Goal: Complete application form

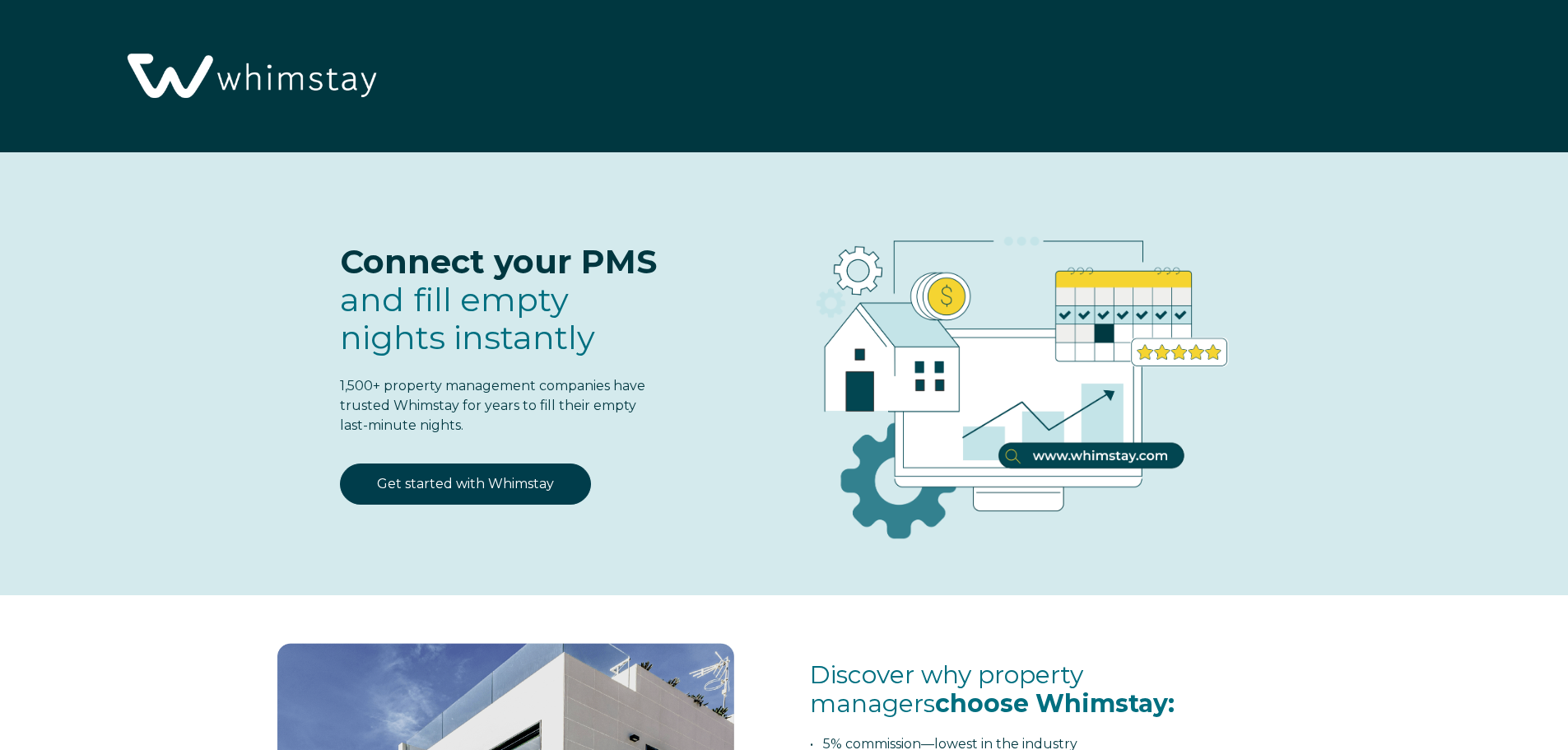
select select "US"
select select "Standard"
click at [477, 490] on link "Get started with Whimstay" at bounding box center [465, 484] width 251 height 41
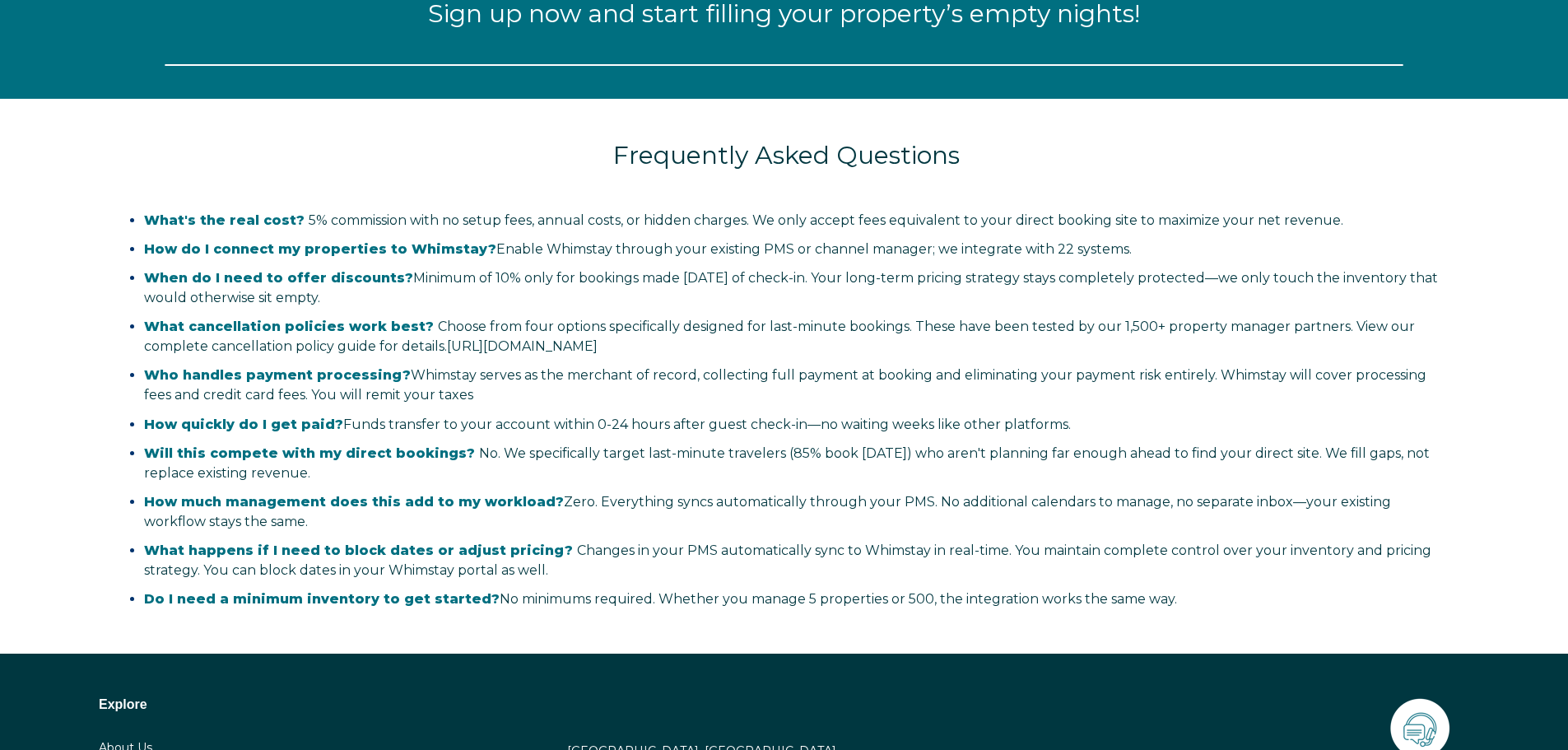
select select "US"
select select "Standard"
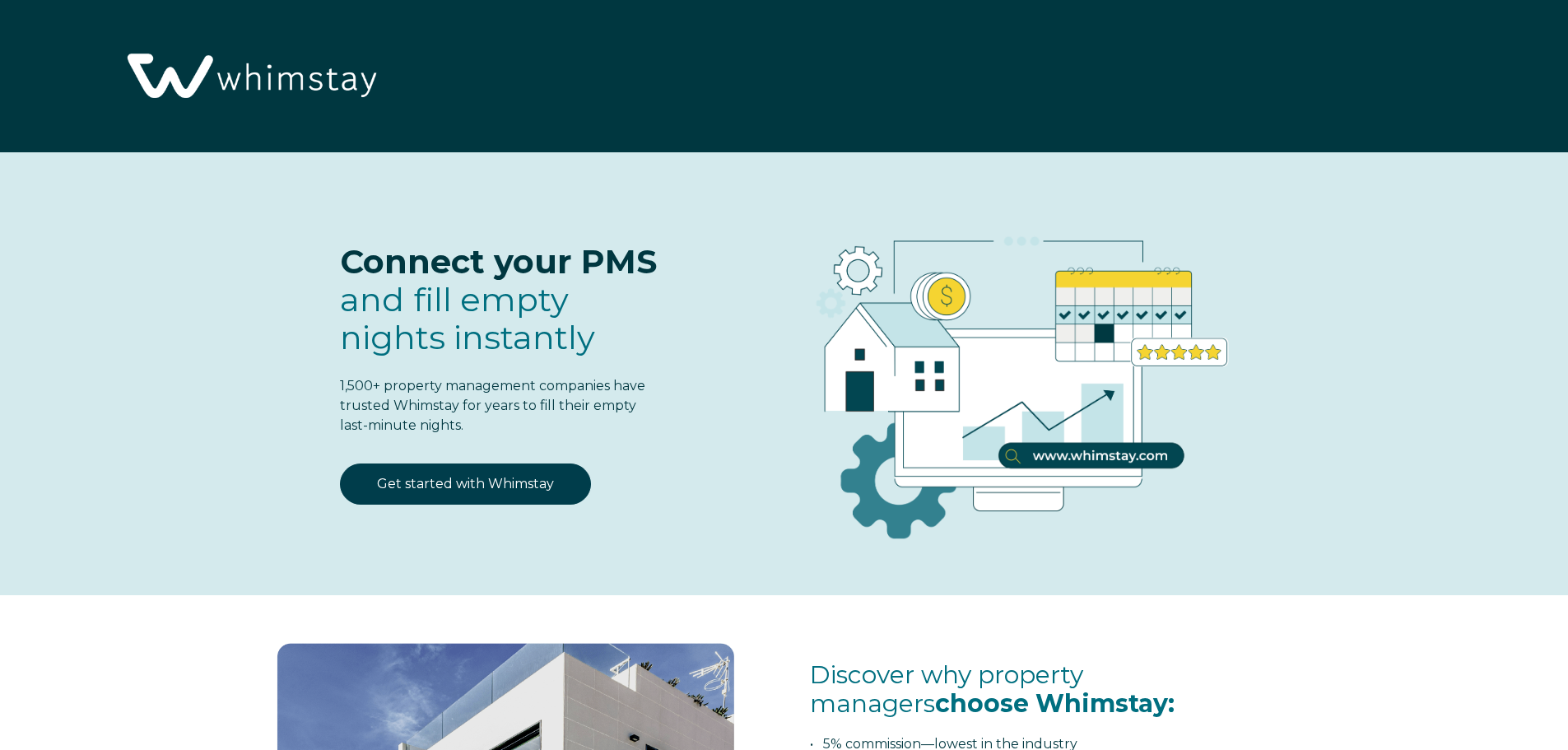
select select "US"
select select "Standard"
